Goal: Information Seeking & Learning: Learn about a topic

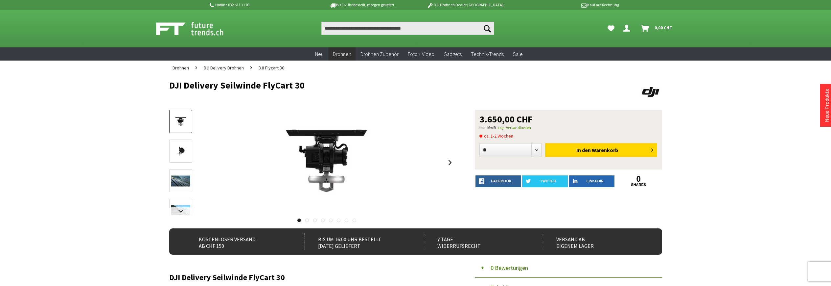
click at [185, 180] on img at bounding box center [180, 181] width 19 height 14
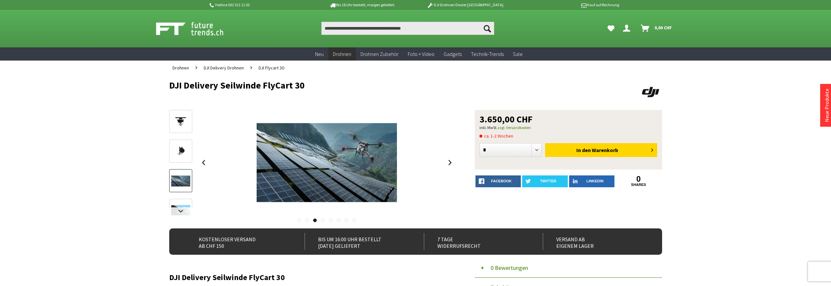
click at [175, 204] on img at bounding box center [180, 210] width 19 height 14
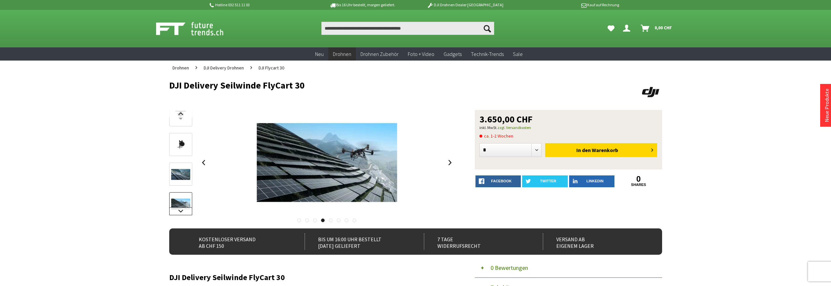
click at [184, 210] on link at bounding box center [180, 211] width 23 height 8
click at [185, 184] on img at bounding box center [180, 181] width 19 height 14
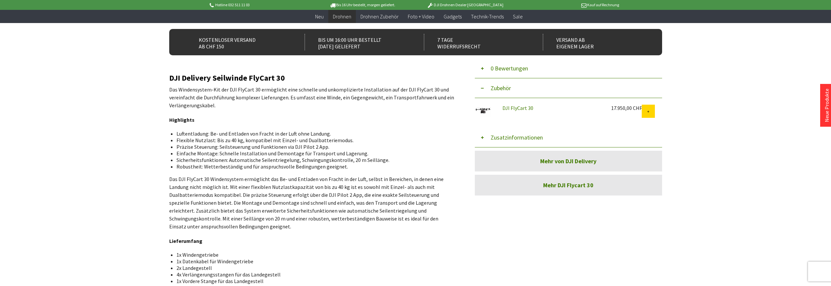
scroll to position [109, 0]
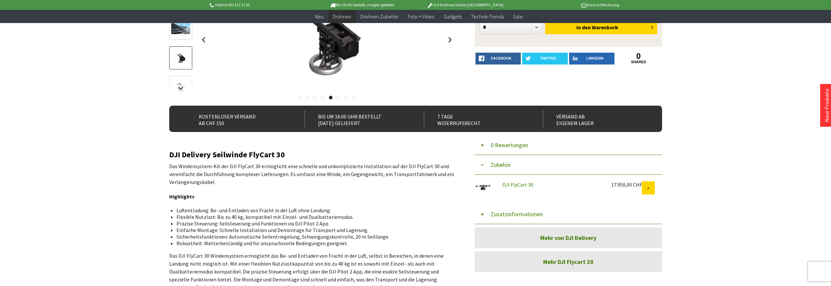
click at [520, 184] on link "DJI FlyCart 30" at bounding box center [518, 184] width 31 height 7
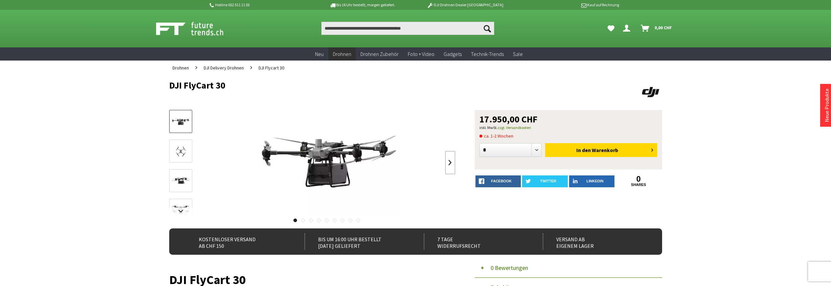
click at [450, 165] on link at bounding box center [450, 162] width 10 height 23
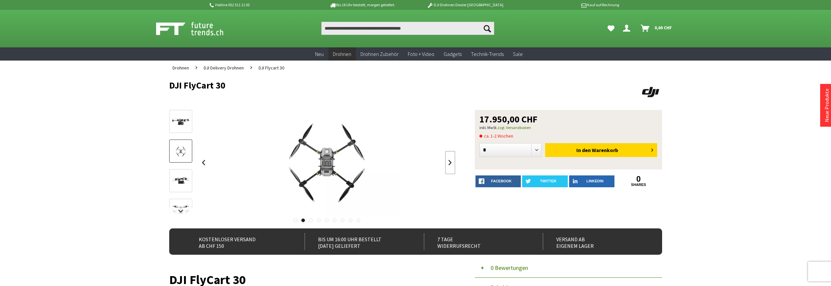
click at [450, 165] on link at bounding box center [450, 162] width 10 height 23
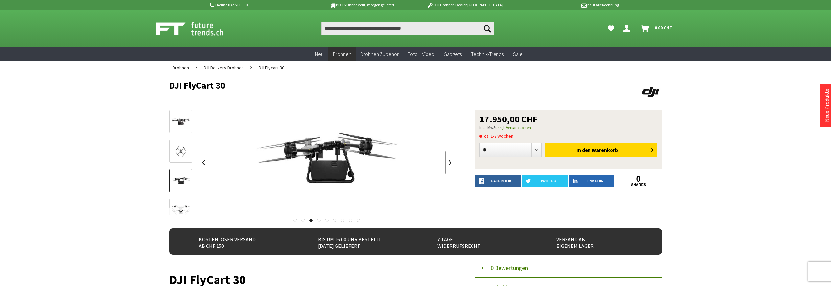
click at [450, 165] on link at bounding box center [450, 162] width 10 height 23
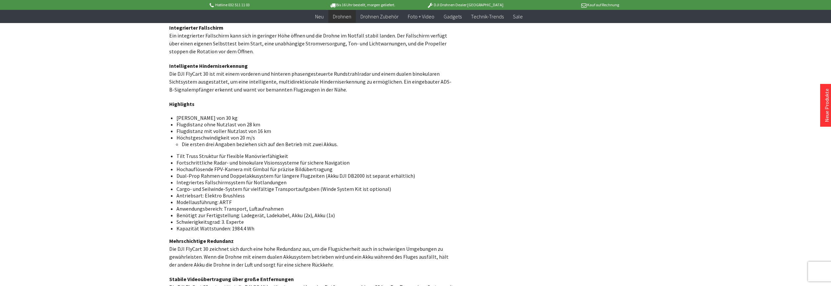
scroll to position [1074, 0]
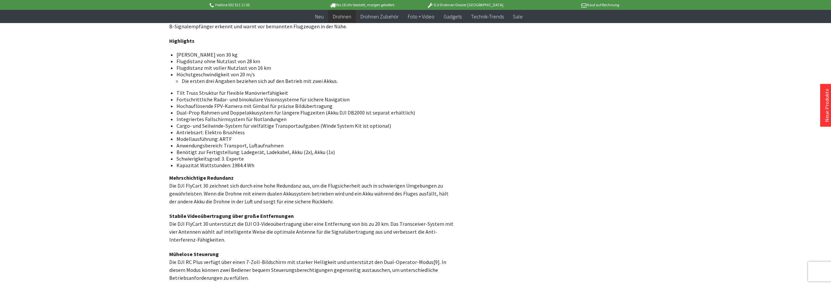
drag, startPoint x: 268, startPoint y: 160, endPoint x: 121, endPoint y: 185, distance: 149.1
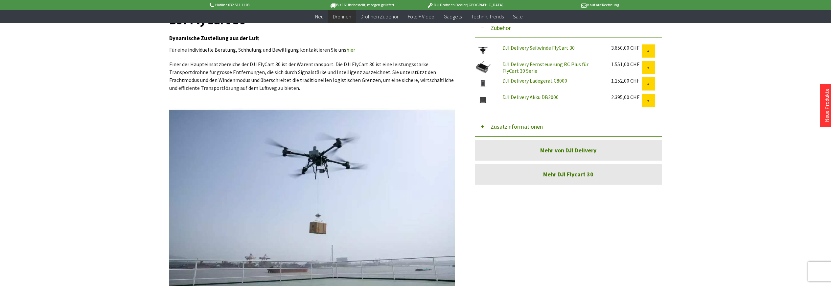
scroll to position [241, 0]
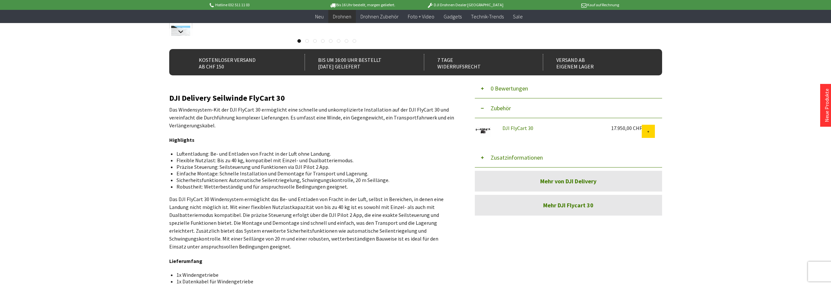
scroll to position [263, 0]
